Goal: Find contact information: Find contact information

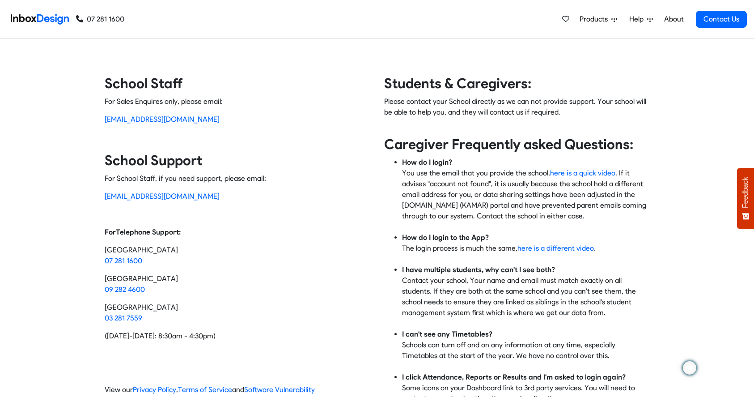
scroll to position [15, 0]
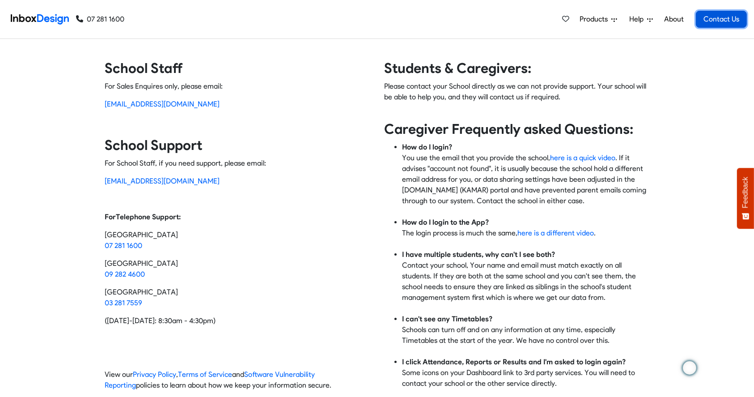
click at [718, 21] on link "Contact Us" at bounding box center [721, 19] width 51 height 17
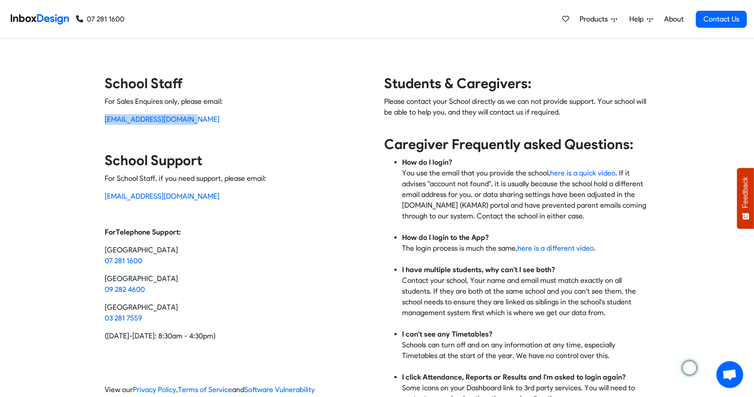
drag, startPoint x: 200, startPoint y: 124, endPoint x: 93, endPoint y: 124, distance: 106.9
click at [93, 124] on div "Contact Inbox Design School Staff For Sales Enquires only, please email: [EMAIL…" at bounding box center [377, 244] width 573 height 338
copy link "[EMAIL_ADDRESS][DOMAIN_NAME]"
